Goal: Navigation & Orientation: Find specific page/section

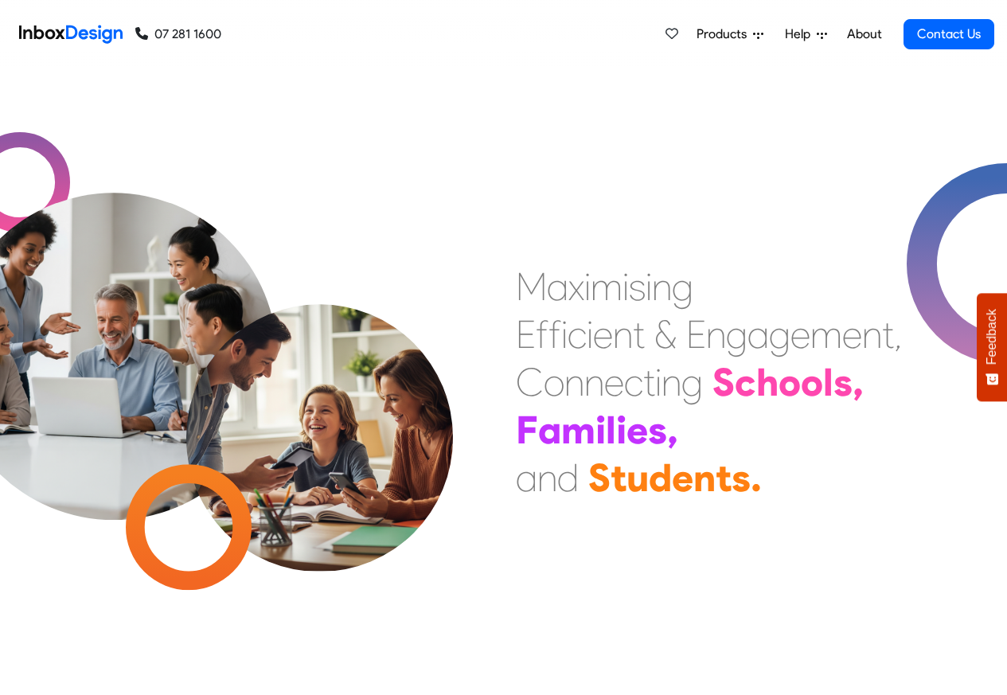
click at [719, 34] on span "Products" at bounding box center [724, 34] width 57 height 19
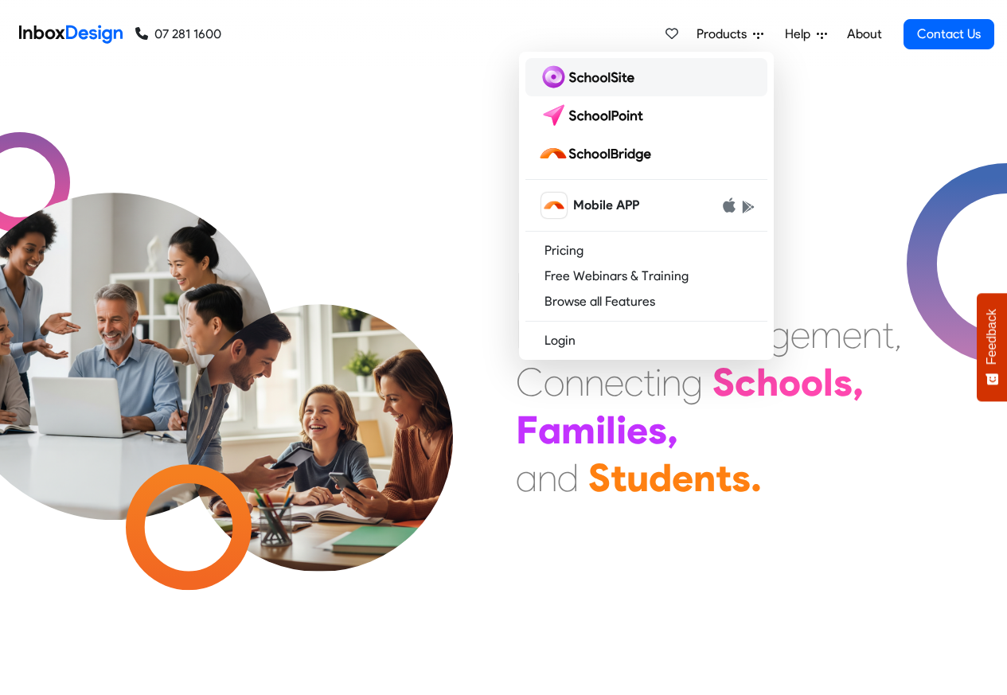
click at [574, 79] on img at bounding box center [589, 76] width 103 height 25
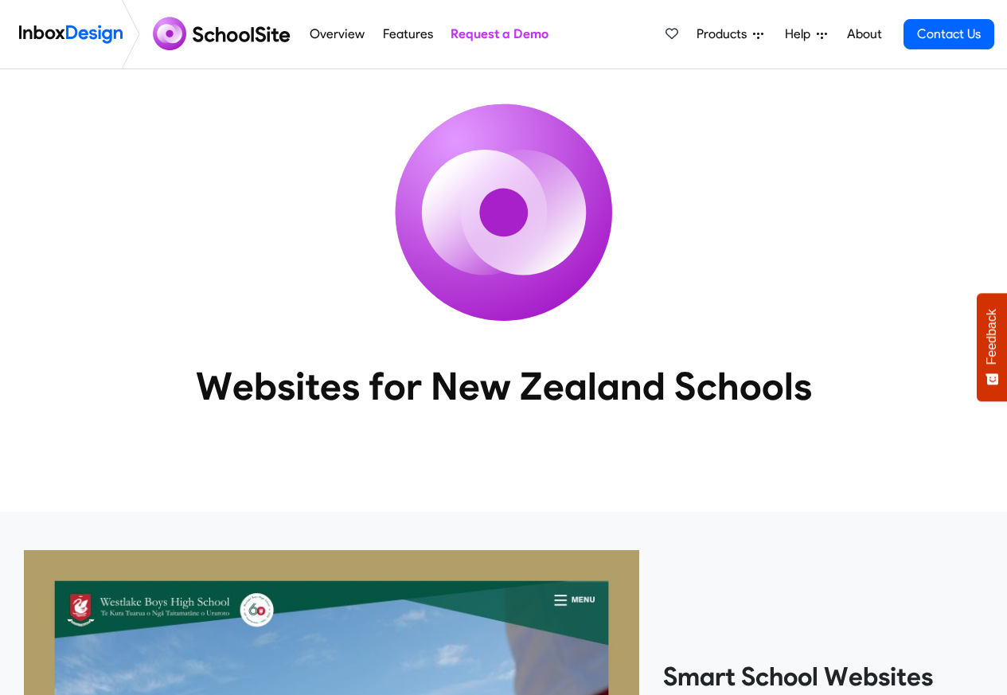
click at [715, 33] on span "Products" at bounding box center [724, 34] width 57 height 19
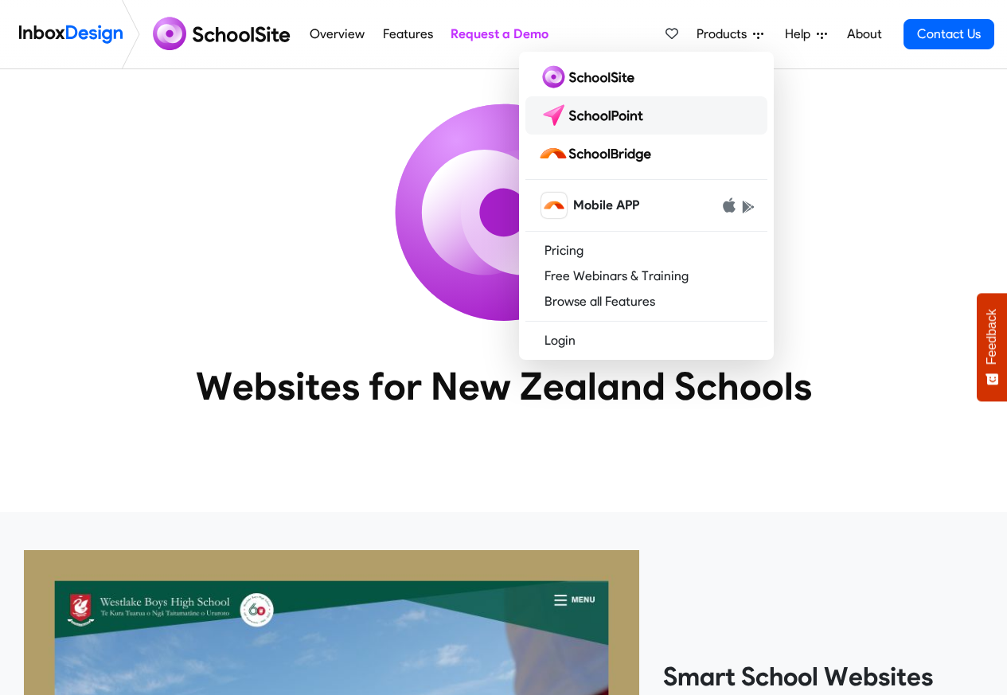
click at [587, 115] on img at bounding box center [594, 115] width 112 height 25
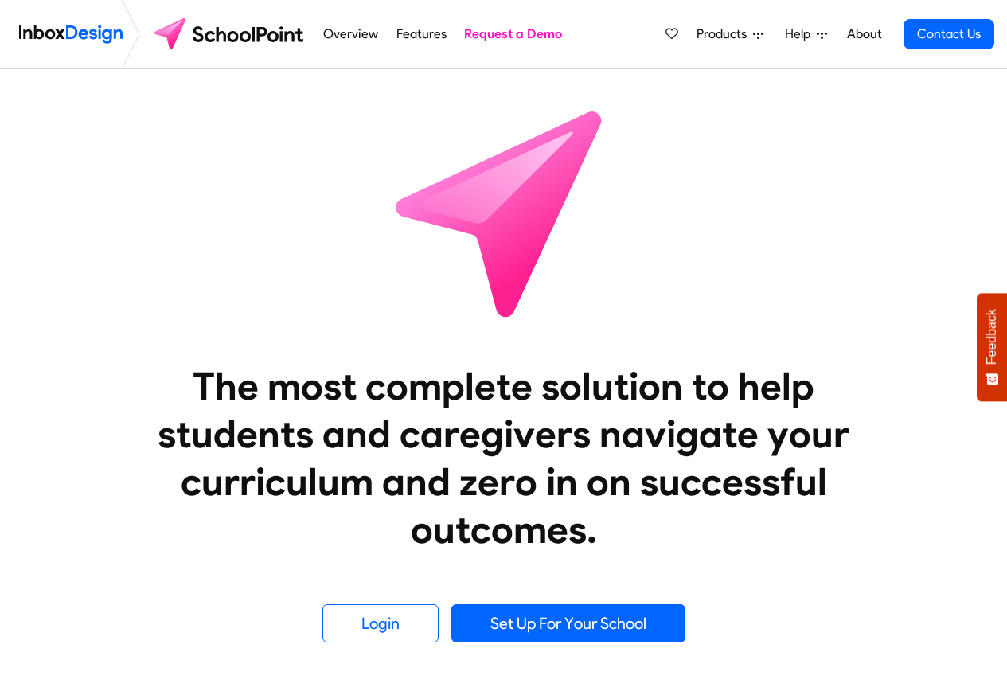
click at [726, 34] on span "Products" at bounding box center [724, 34] width 57 height 19
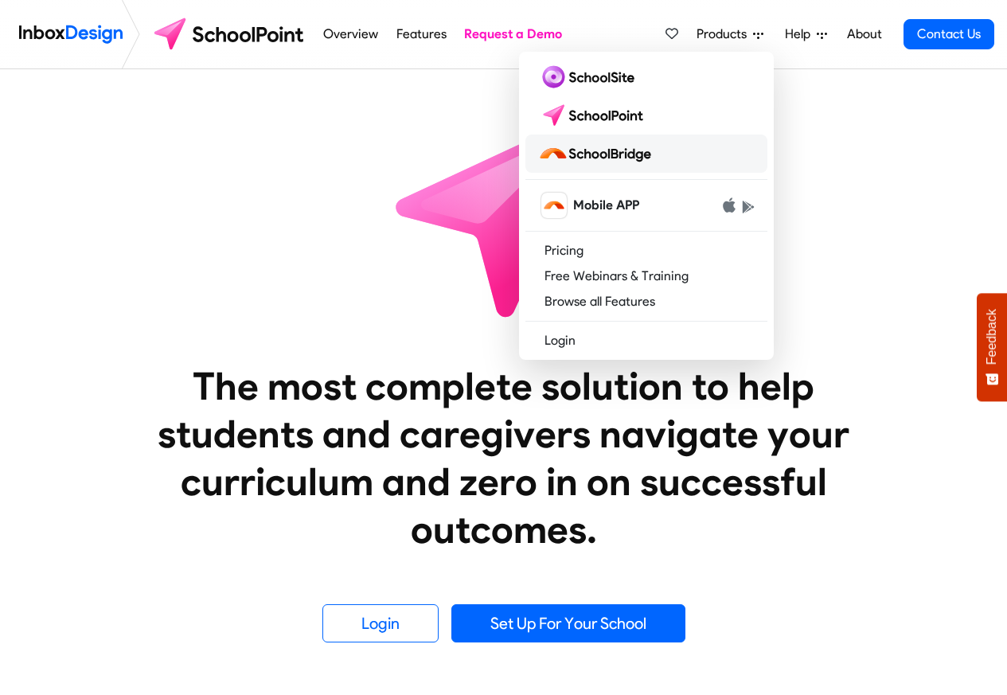
click at [595, 154] on img at bounding box center [597, 153] width 119 height 25
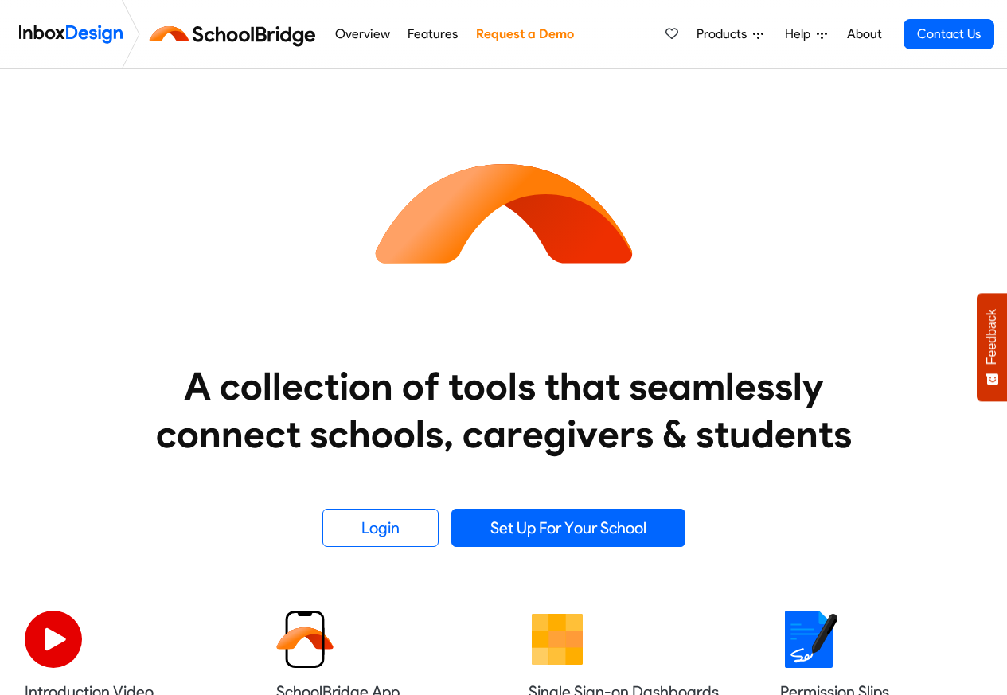
click at [715, 34] on span "Products" at bounding box center [724, 34] width 57 height 19
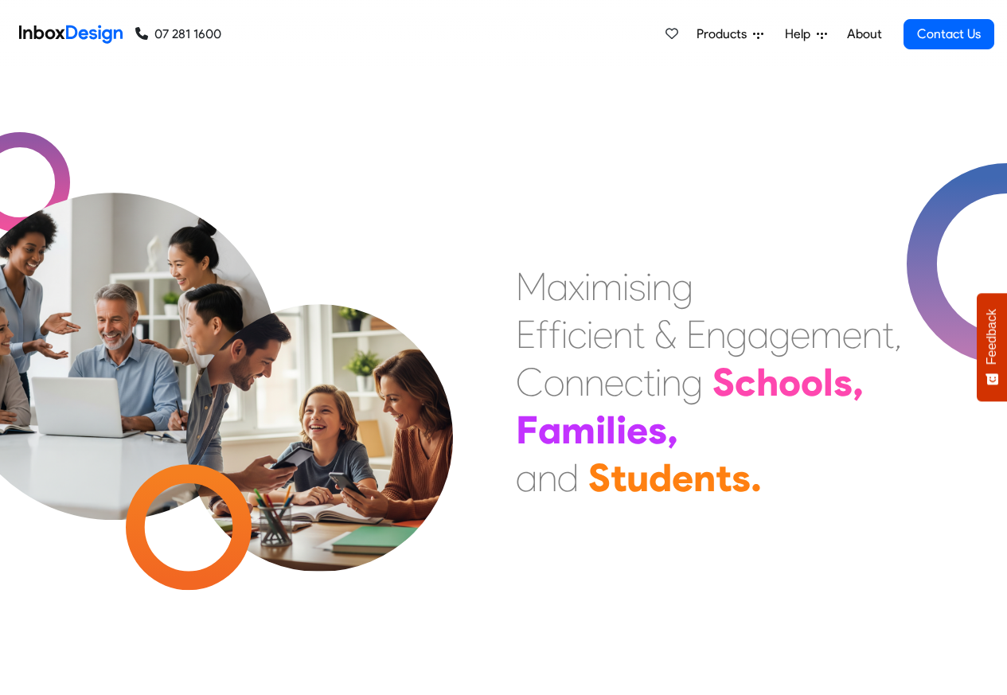
click at [814, 33] on span "Help" at bounding box center [801, 34] width 32 height 19
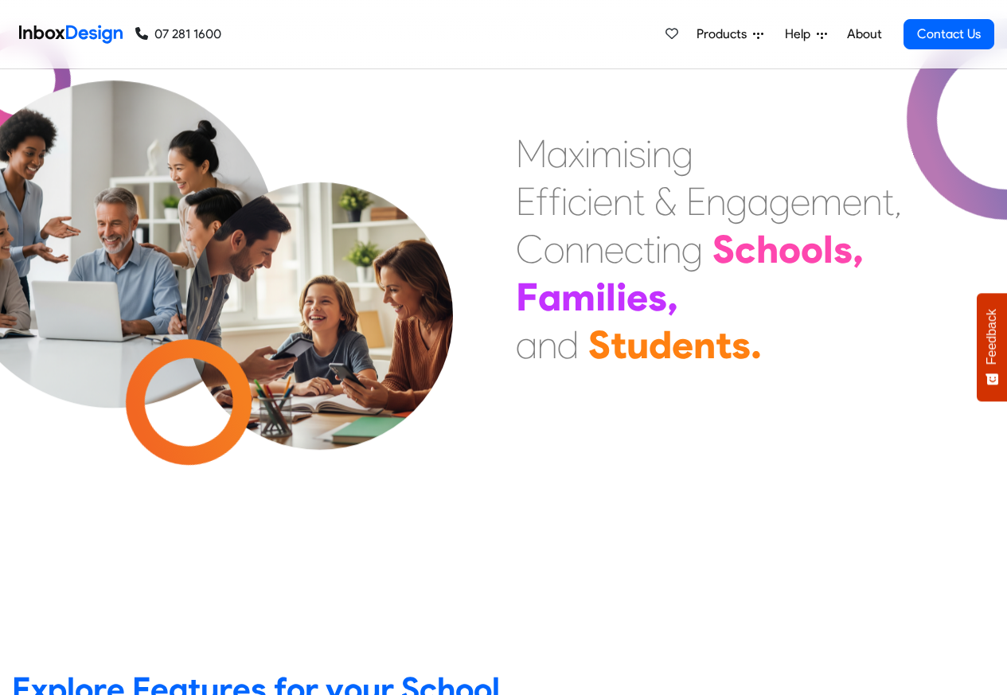
scroll to position [573, 0]
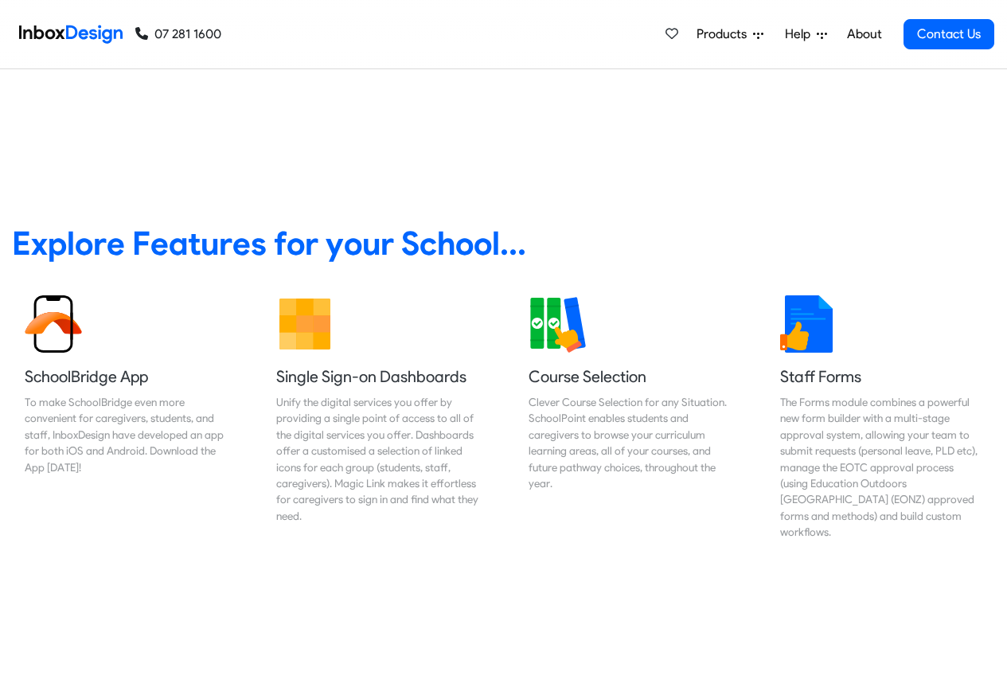
scroll to position [669, 0]
